Goal: Find specific page/section: Find specific page/section

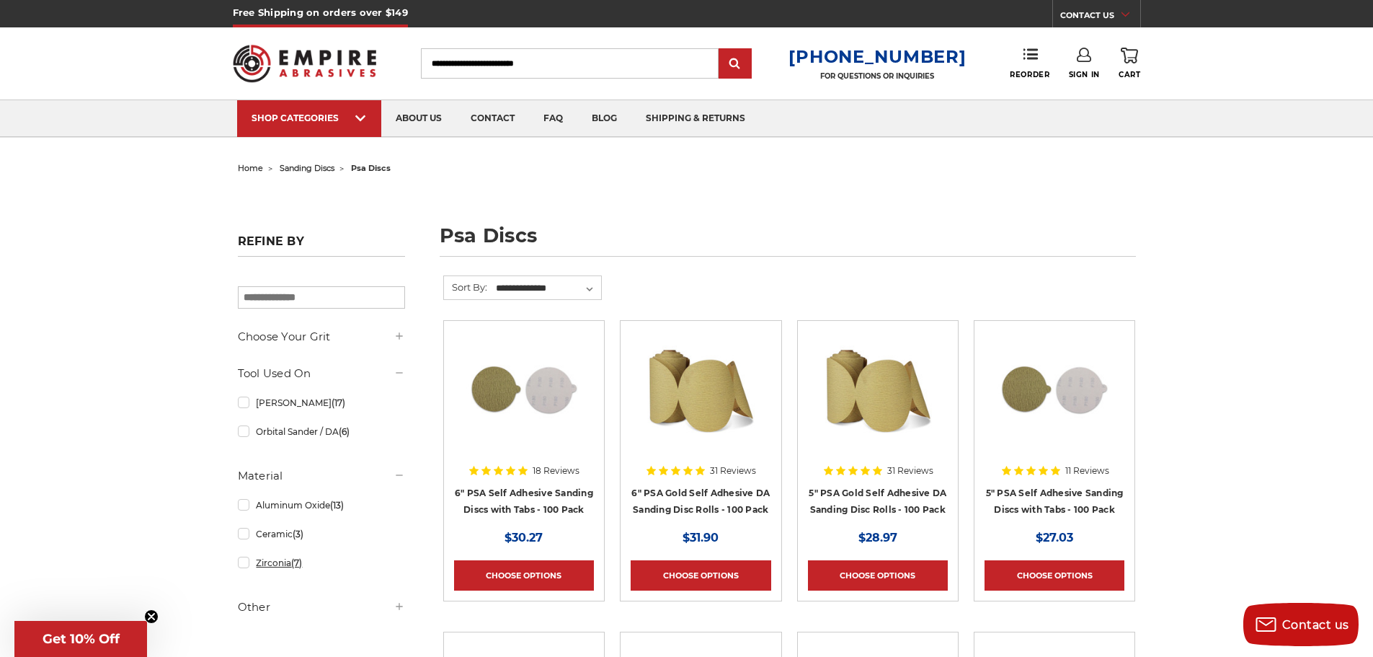
click at [244, 561] on link "Zirconia (7)" at bounding box center [321, 562] width 167 height 25
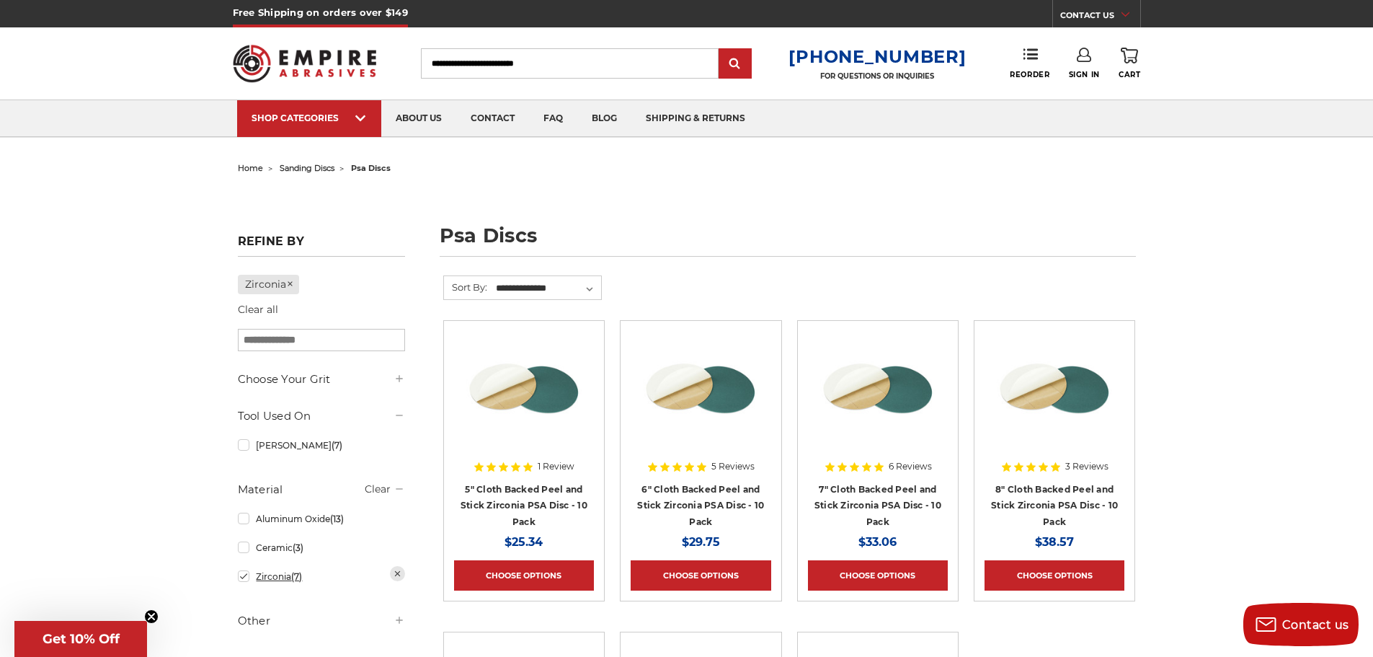
click at [243, 576] on link "Zirconia (7)" at bounding box center [321, 576] width 167 height 25
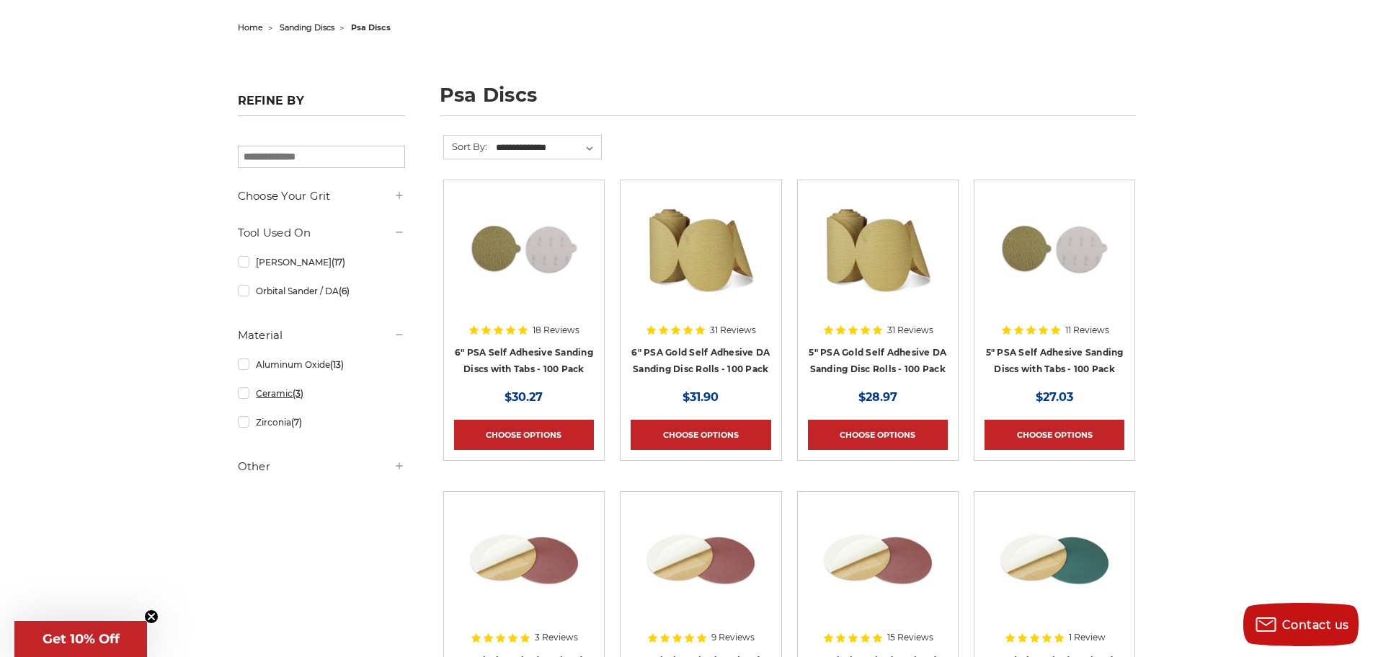
scroll to position [141, 0]
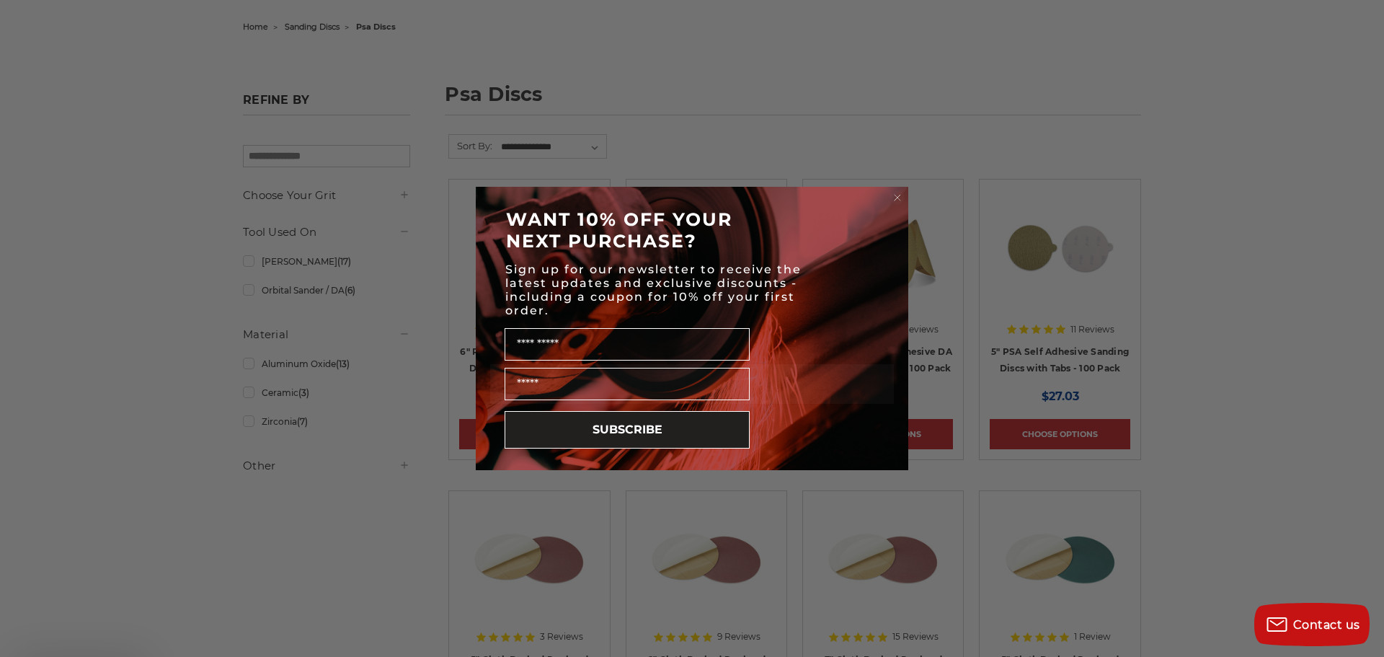
click at [401, 466] on div "Close dialog WANT 10% OFF YOUR NEXT PURCHASE? Sign up for our newsletter to rec…" at bounding box center [692, 328] width 1384 height 657
click at [897, 197] on circle "Close dialog" at bounding box center [898, 198] width 14 height 14
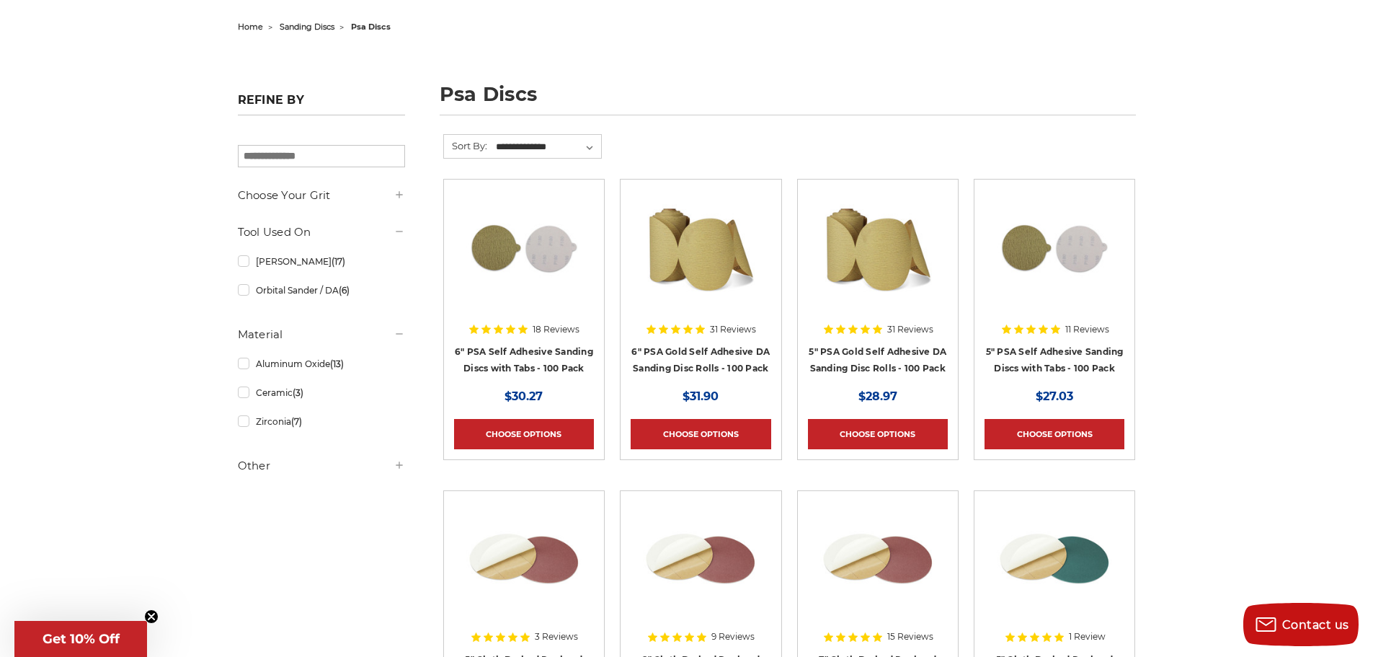
click at [400, 464] on icon at bounding box center [400, 465] width 12 height 12
click at [244, 291] on link "Orbital Sander / DA (6)" at bounding box center [321, 289] width 167 height 25
